Goal: Check status: Check status

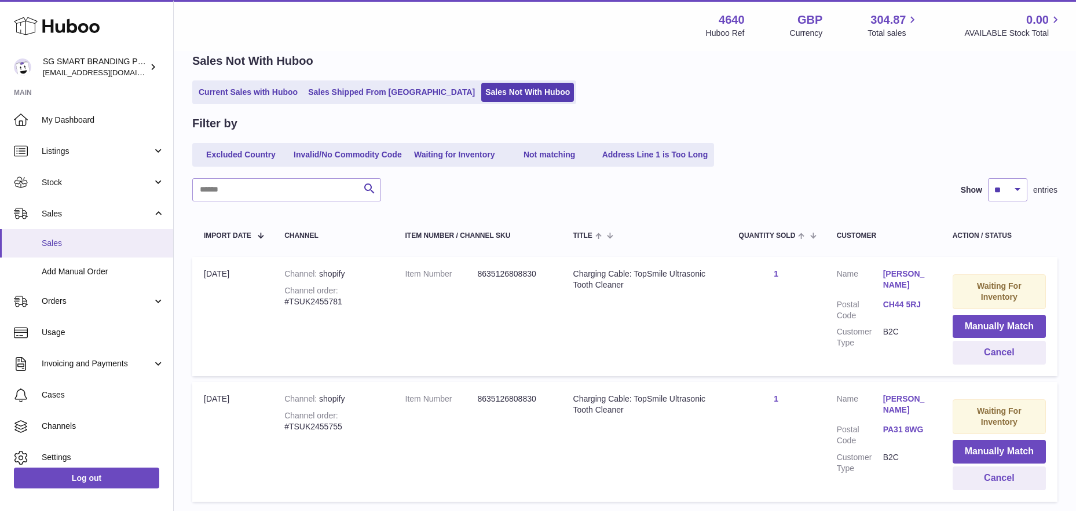
click at [78, 243] on span "Sales" at bounding box center [103, 243] width 123 height 11
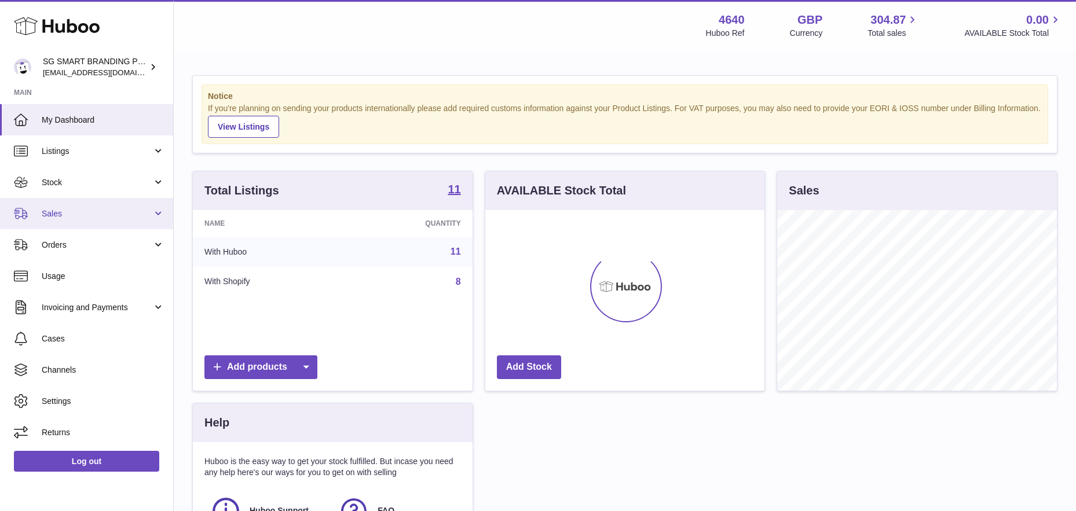
scroll to position [181, 279]
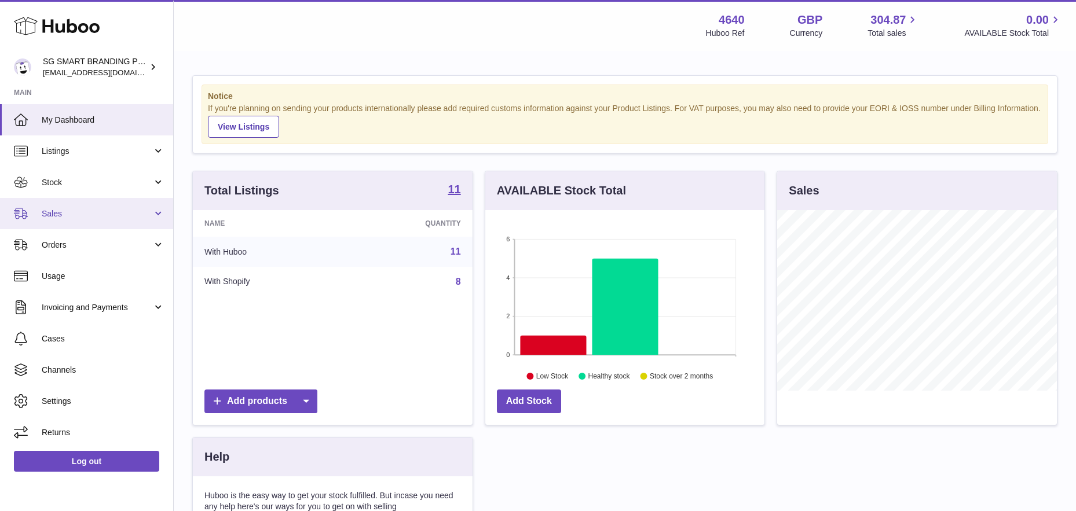
click at [93, 216] on span "Sales" at bounding box center [97, 213] width 111 height 11
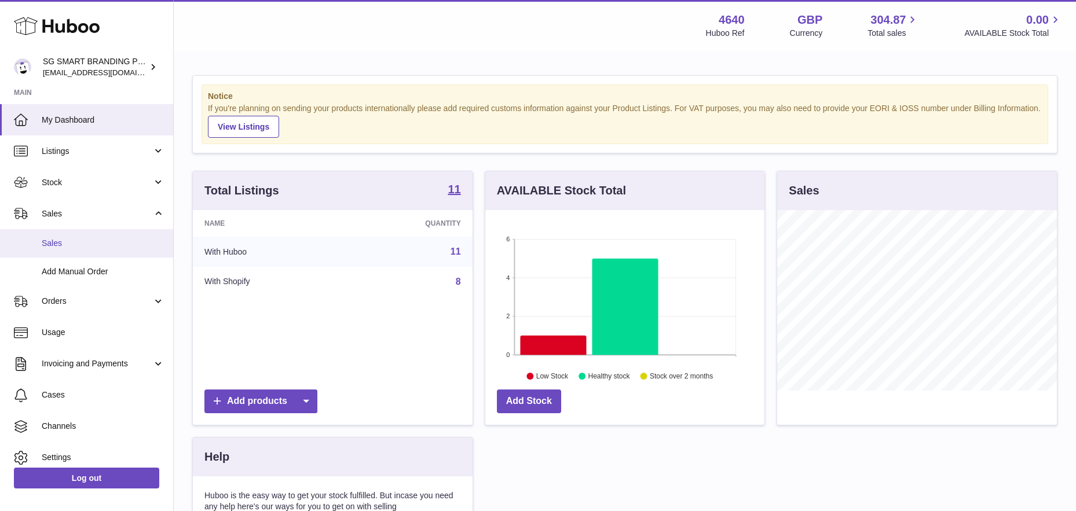
click at [90, 244] on span "Sales" at bounding box center [103, 243] width 123 height 11
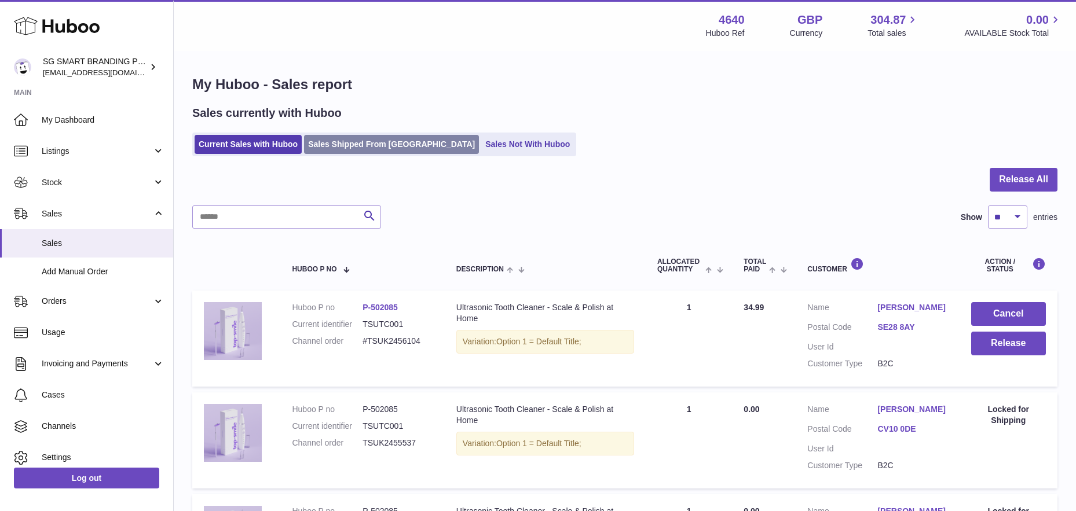
click at [365, 148] on link "Sales Shipped From [GEOGRAPHIC_DATA]" at bounding box center [391, 144] width 175 height 19
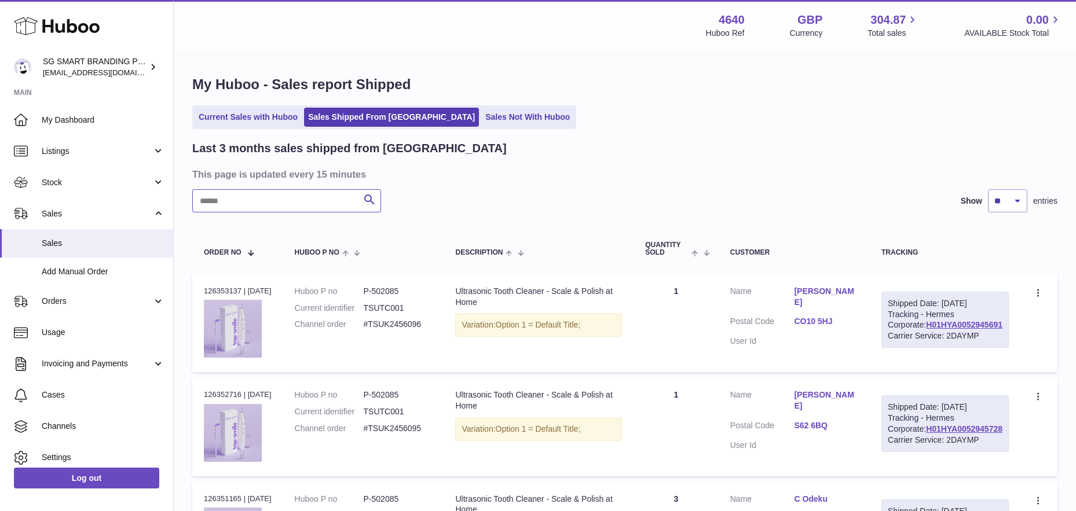
click at [252, 204] on input "text" at bounding box center [286, 200] width 189 height 23
paste input "**********"
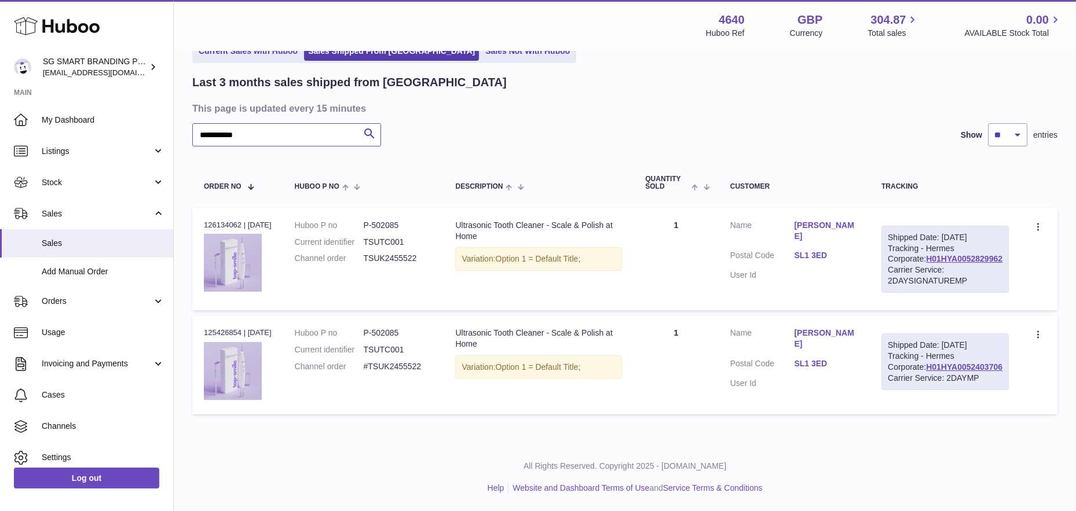
scroll to position [114, 0]
click at [959, 254] on link "H01HYA0052829962" at bounding box center [964, 258] width 76 height 9
drag, startPoint x: 839, startPoint y: 202, endPoint x: 836, endPoint y: 193, distance: 9.5
click at [838, 250] on dd "SL1 3ED" at bounding box center [826, 257] width 64 height 14
click at [836, 250] on link "SL1 3ED" at bounding box center [826, 255] width 64 height 11
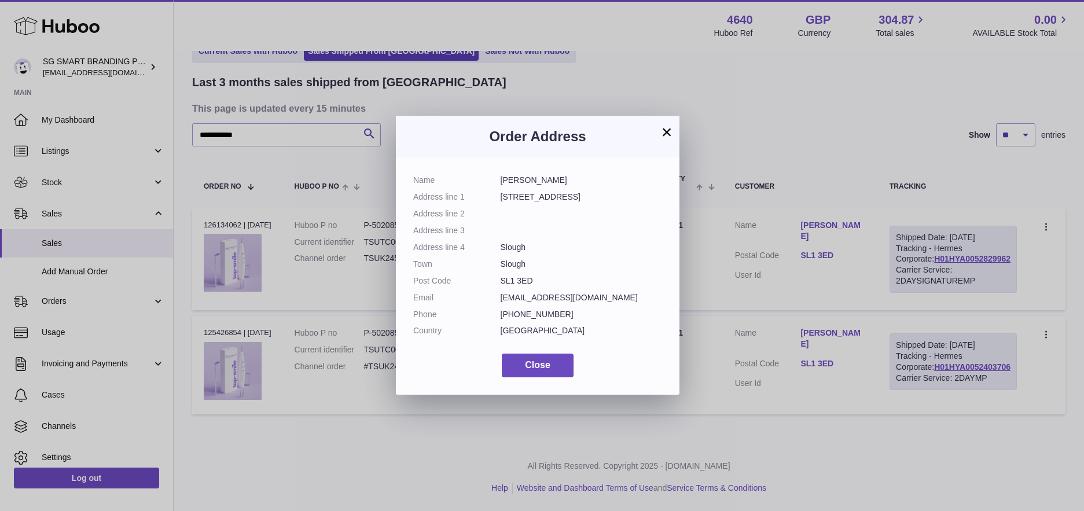
click at [516, 282] on dd "SL1 3ED" at bounding box center [582, 281] width 162 height 11
copy dl "SL1 3ED"
click at [516, 357] on button "Close" at bounding box center [538, 366] width 72 height 24
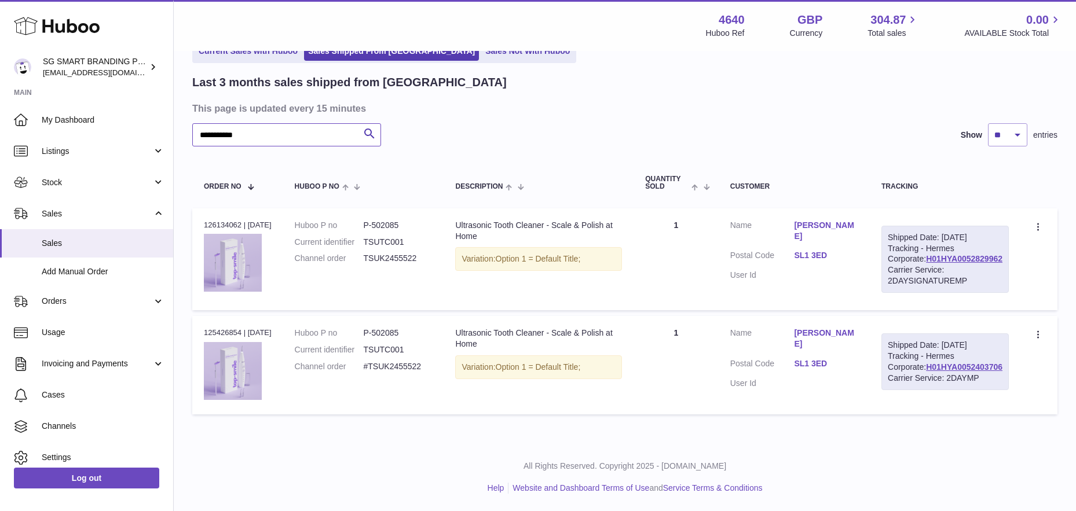
click at [270, 123] on input "**********" at bounding box center [286, 134] width 189 height 23
paste input "text"
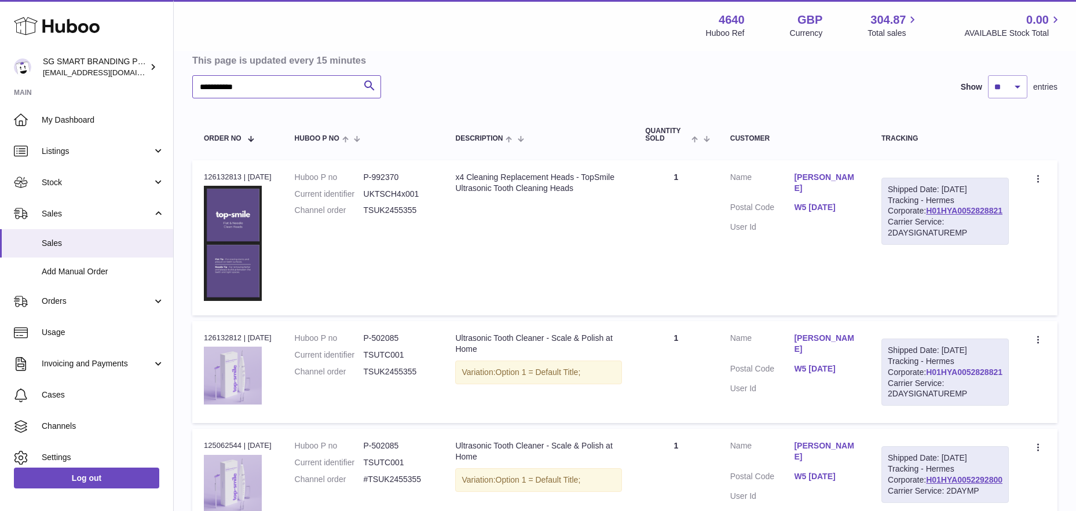
type input "**********"
click at [944, 377] on link "H01HYA0052828821" at bounding box center [964, 372] width 76 height 9
